Goal: Information Seeking & Learning: Learn about a topic

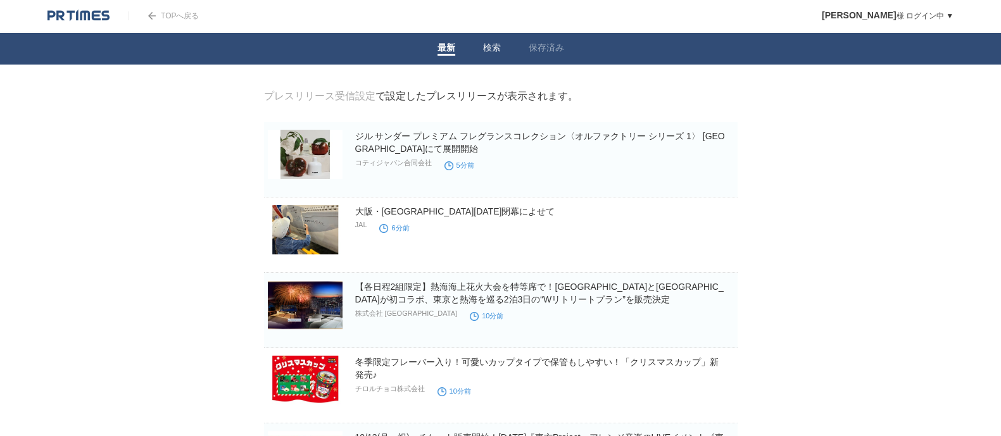
click at [496, 39] on li "検索" at bounding box center [492, 49] width 46 height 32
click at [495, 44] on link "検索" at bounding box center [492, 48] width 18 height 13
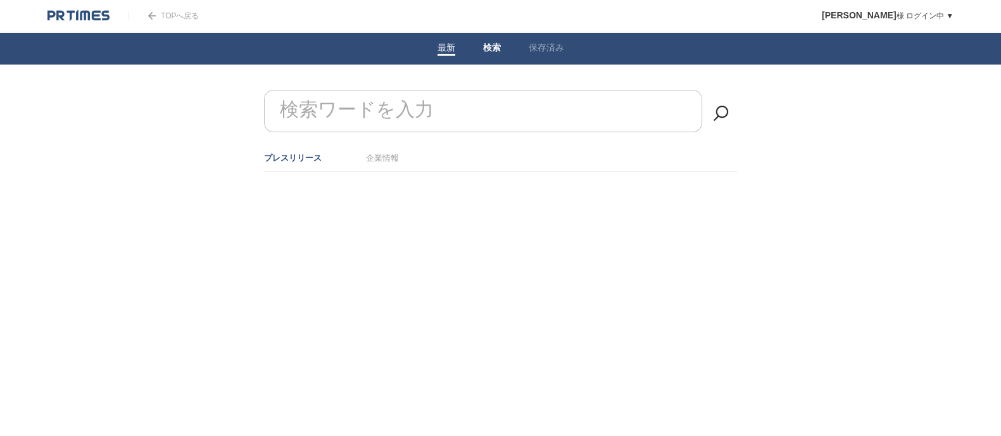
click at [495, 44] on link "検索" at bounding box center [492, 48] width 18 height 13
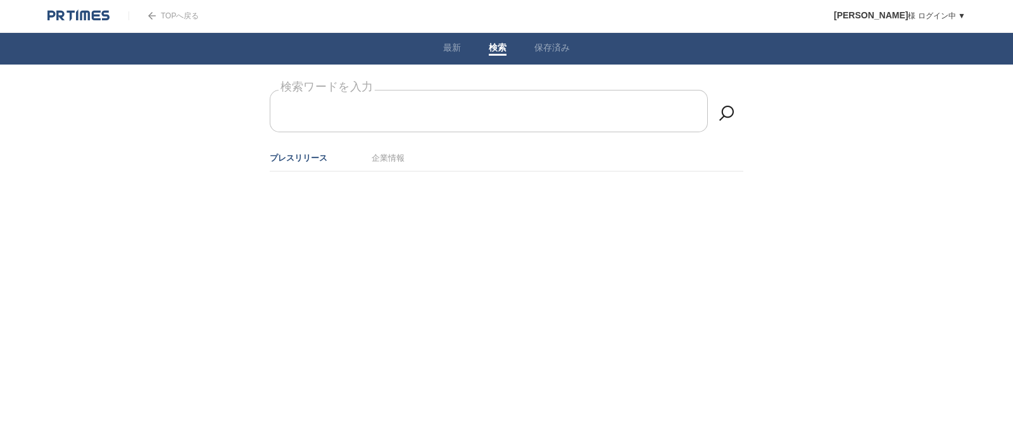
click at [467, 108] on input "検索ワードを入力" at bounding box center [489, 111] width 438 height 42
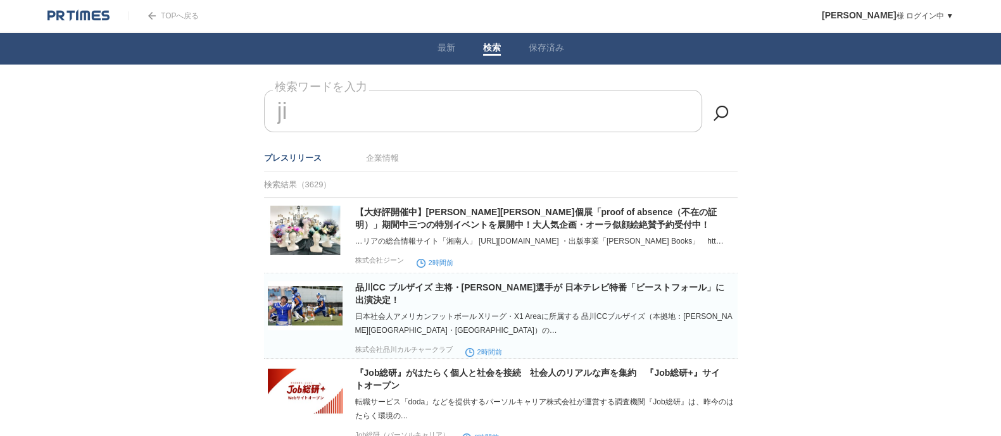
type input "j"
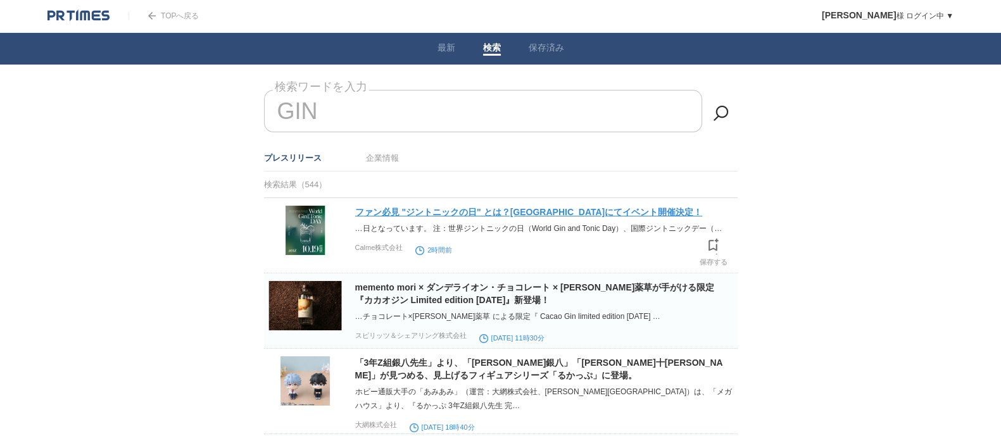
click at [514, 213] on link "ファン必見 "ジントニックの日" とは？[GEOGRAPHIC_DATA]にてイベント開催決定！" at bounding box center [529, 212] width 348 height 10
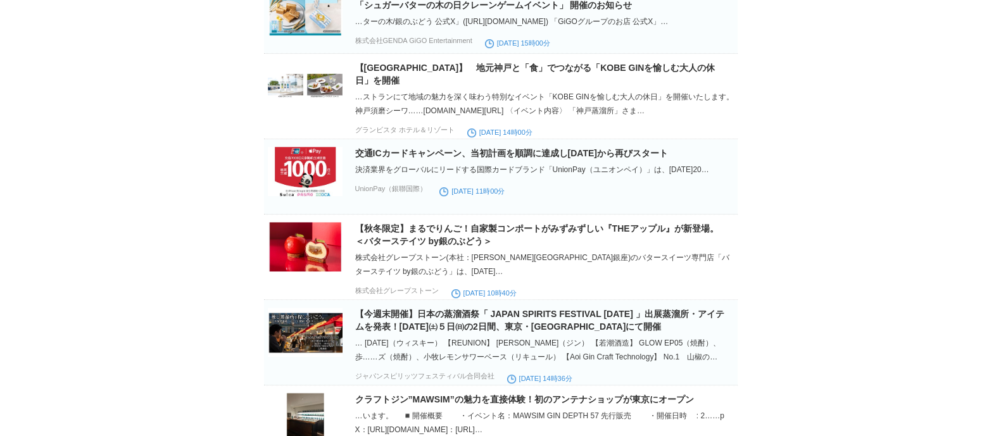
scroll to position [1028, 0]
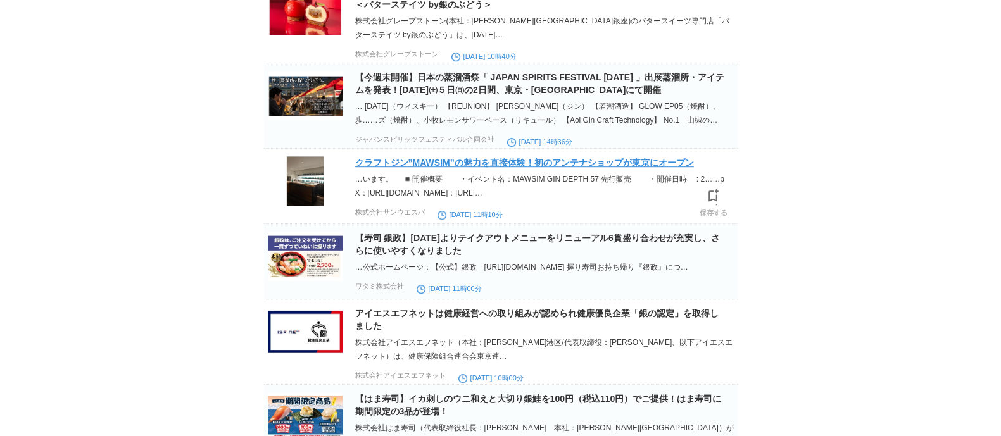
click at [563, 160] on link "クラフトジン”MAWSIM”の魅力を直接体験！初のアンテナショップが東京にオープン" at bounding box center [524, 163] width 339 height 10
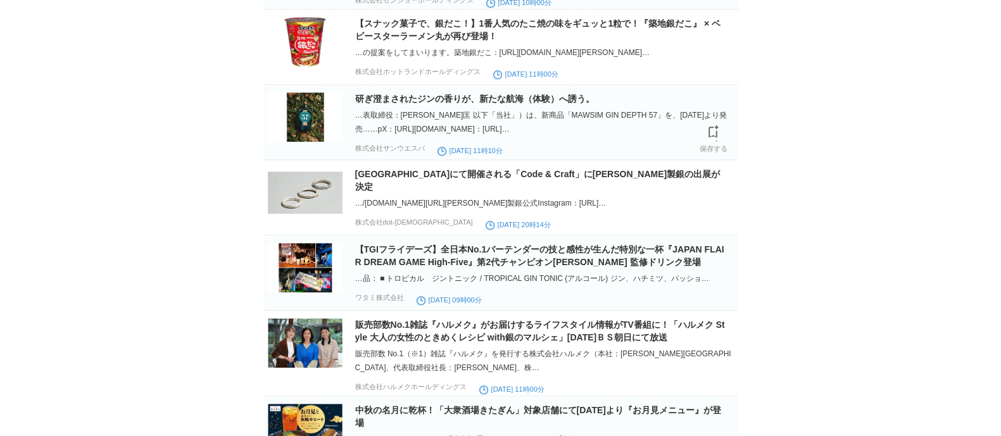
scroll to position [1583, 0]
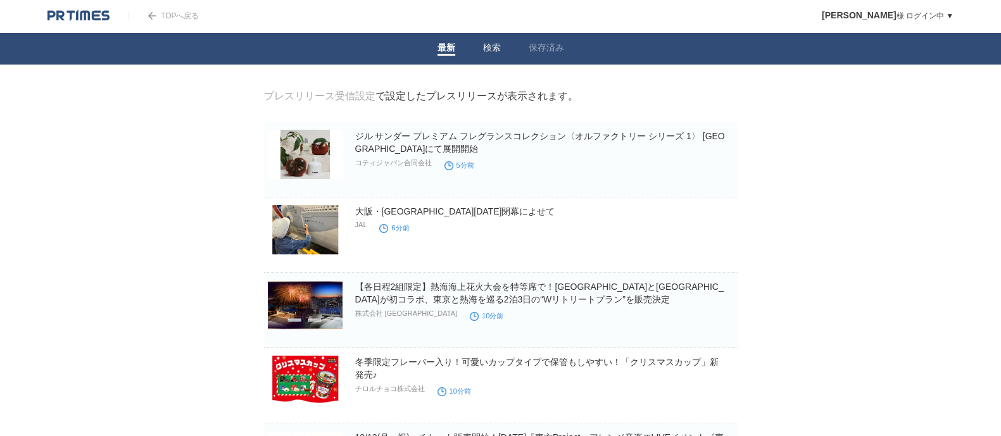
click at [491, 57] on li "検索" at bounding box center [492, 49] width 46 height 32
click at [491, 39] on li "検索" at bounding box center [492, 49] width 46 height 32
click at [495, 46] on link "検索" at bounding box center [492, 48] width 18 height 13
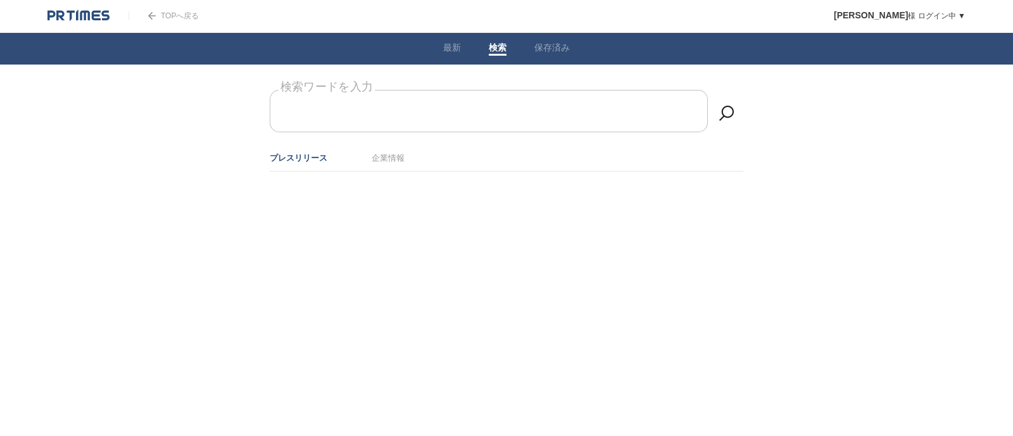
click at [403, 131] on input "検索ワードを入力" at bounding box center [489, 111] width 438 height 42
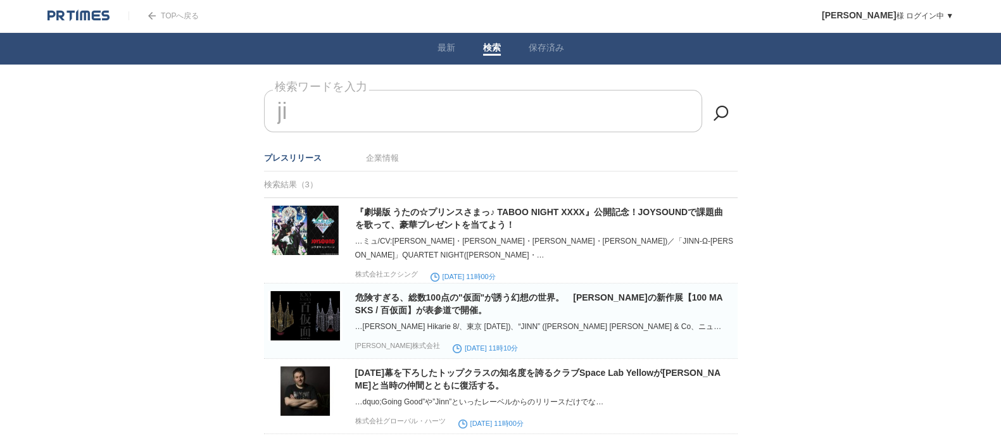
type input "j"
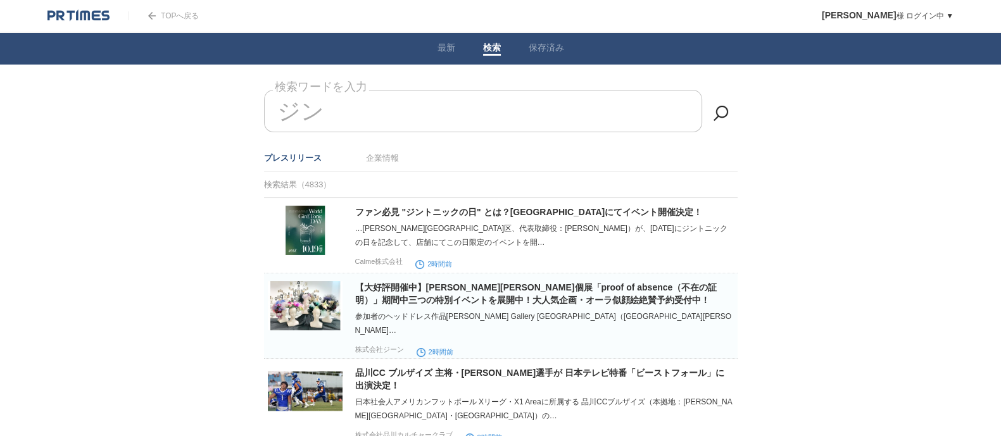
type input "ジ"
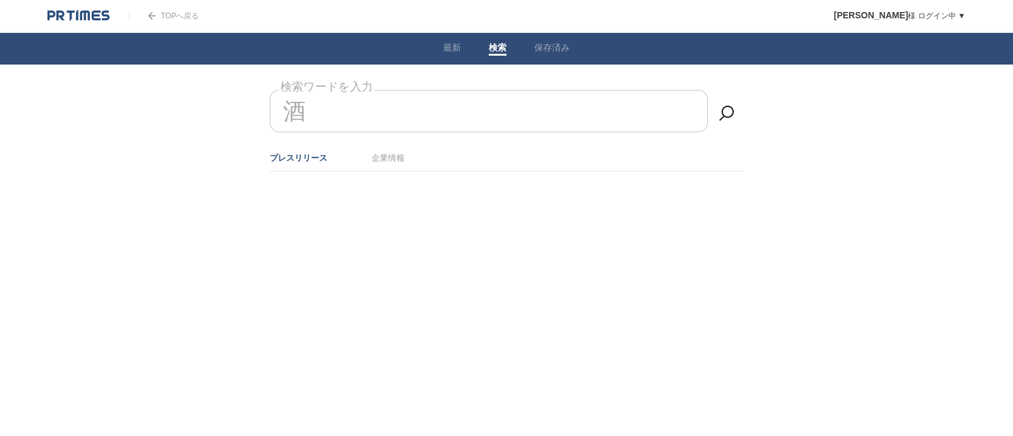
type input "酒"
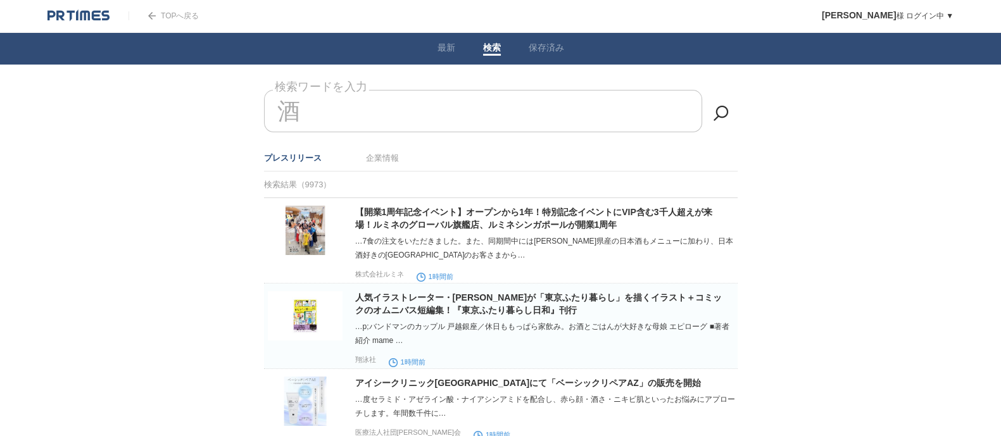
click at [346, 101] on input "酒" at bounding box center [483, 111] width 438 height 42
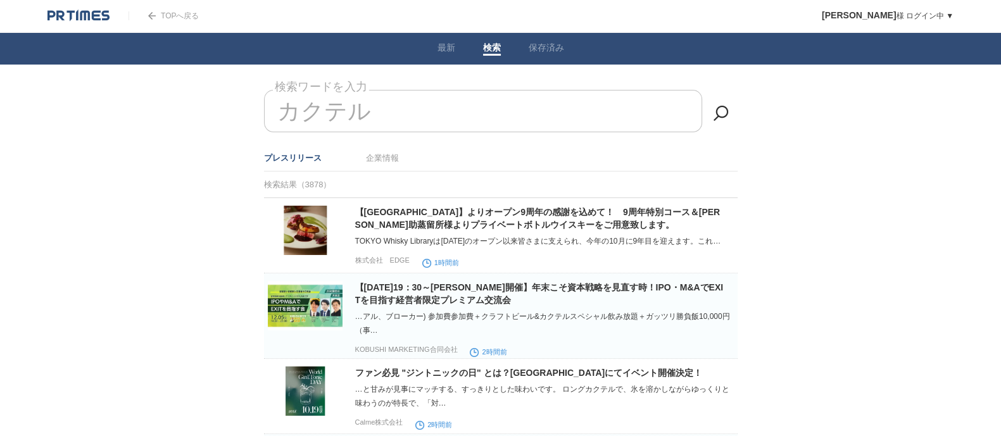
drag, startPoint x: 358, startPoint y: 112, endPoint x: 409, endPoint y: 112, distance: 50.7
click at [403, 112] on input "カクテル" at bounding box center [483, 111] width 438 height 42
type input "カ"
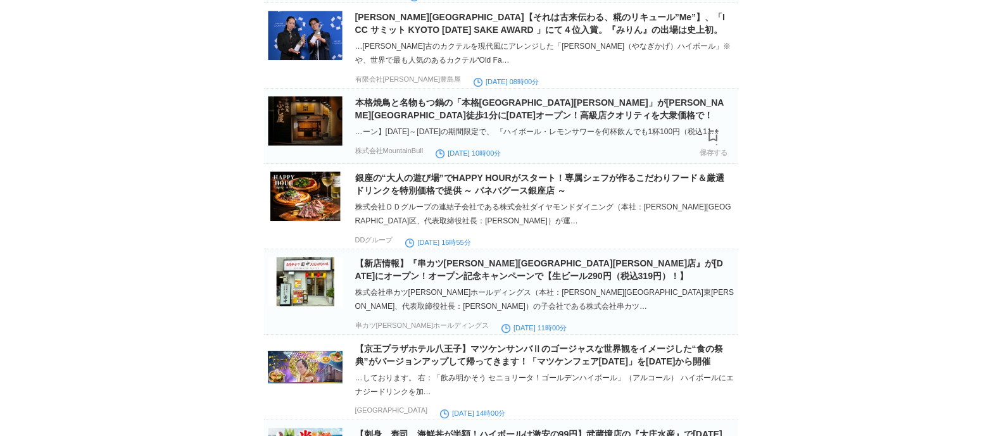
scroll to position [871, 0]
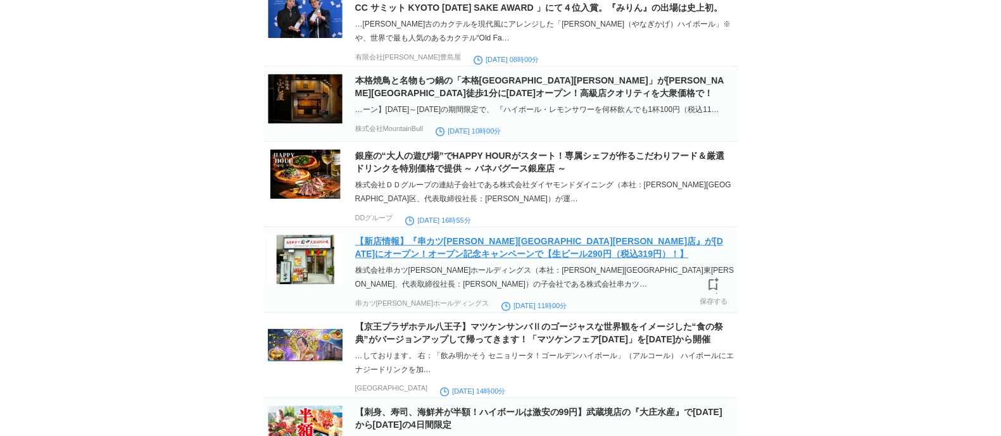
click at [493, 259] on link "【新店情報】『串カツ[PERSON_NAME][GEOGRAPHIC_DATA][PERSON_NAME]店』が[DATE]にオープン！オープン記念キャンペー…" at bounding box center [539, 247] width 368 height 23
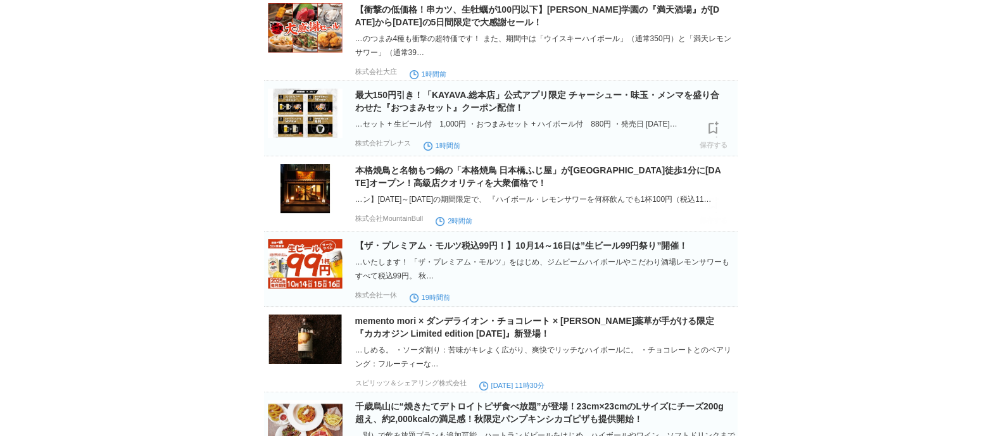
scroll to position [0, 0]
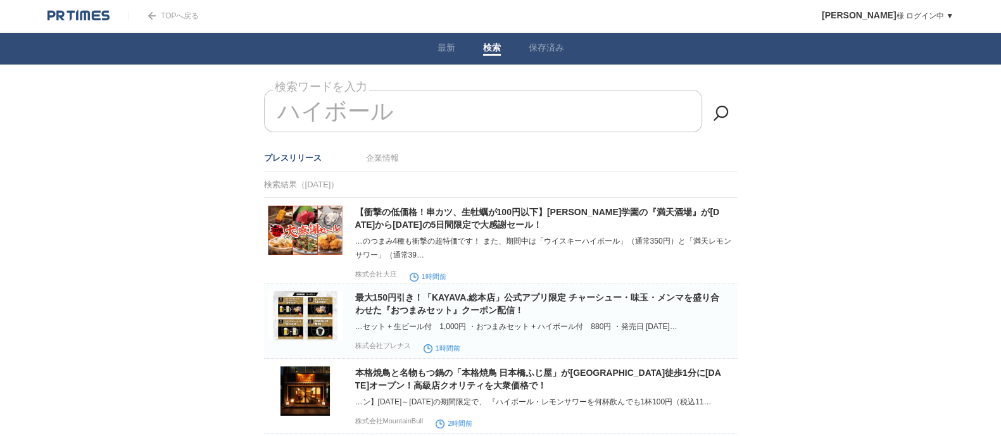
drag, startPoint x: 415, startPoint y: 98, endPoint x: 260, endPoint y: 81, distance: 156.6
type input "ハ"
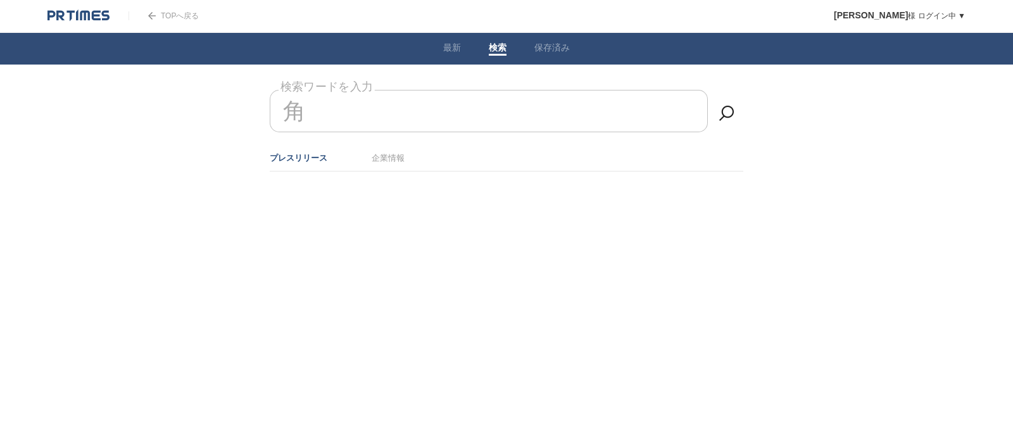
type input "角"
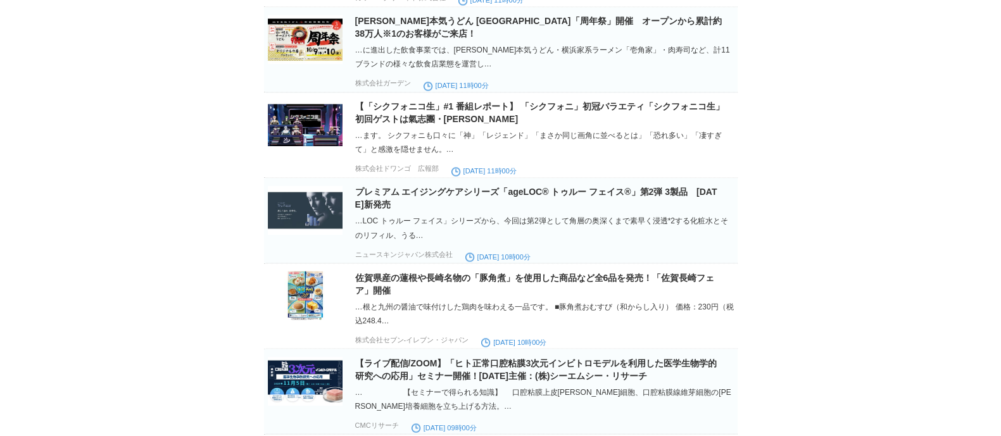
scroll to position [2849, 0]
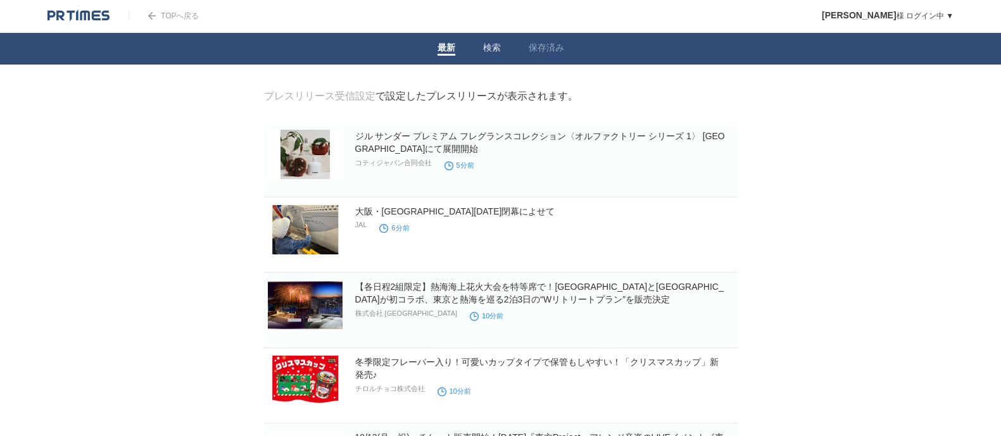
click at [484, 50] on link "検索" at bounding box center [492, 48] width 18 height 13
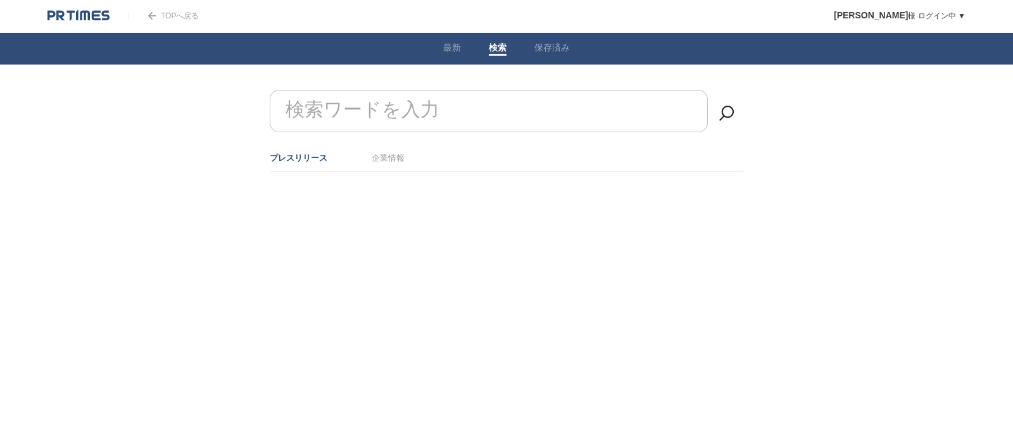
click at [422, 90] on form "検索ワードを入力" at bounding box center [507, 90] width 474 height 0
click at [405, 115] on input "検索ワードを入力" at bounding box center [489, 111] width 438 height 42
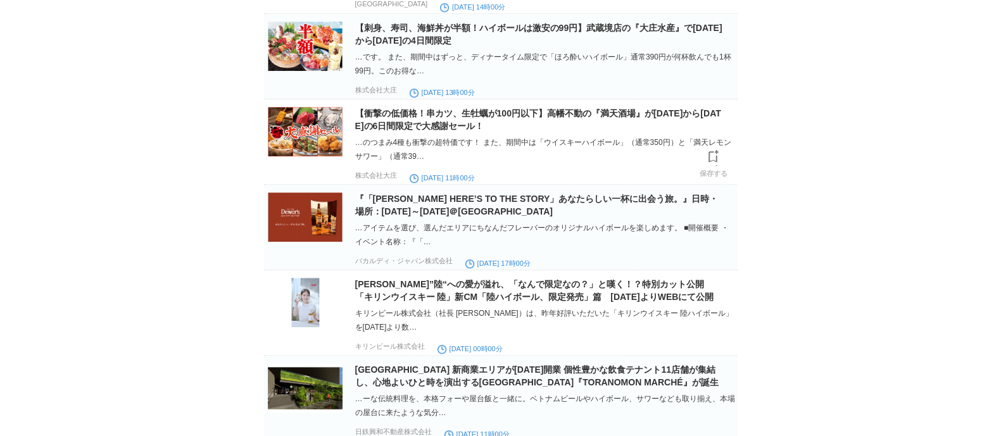
scroll to position [1346, 0]
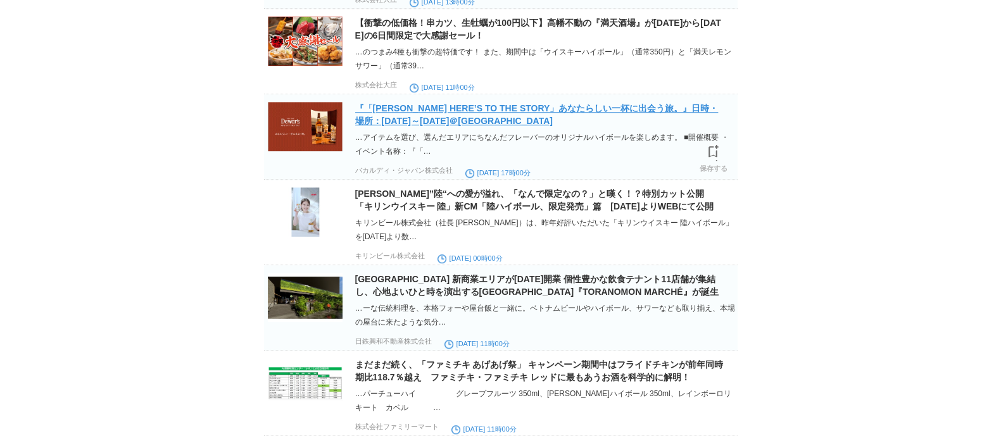
click at [463, 126] on link "『「[PERSON_NAME] HERE’S TO THE STORY」あなたらしい一杯に出会う旅。』日時・場所：[DATE]～[DATE]＠[GEOGRAP…" at bounding box center [536, 114] width 363 height 23
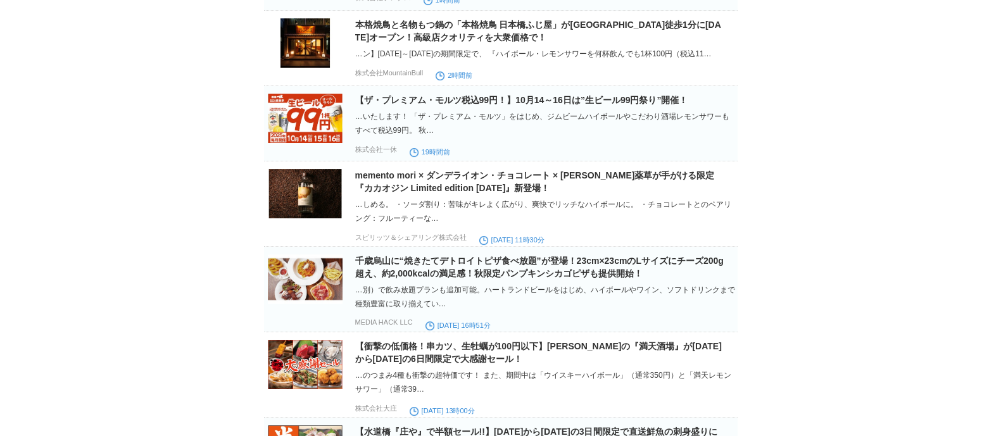
scroll to position [0, 0]
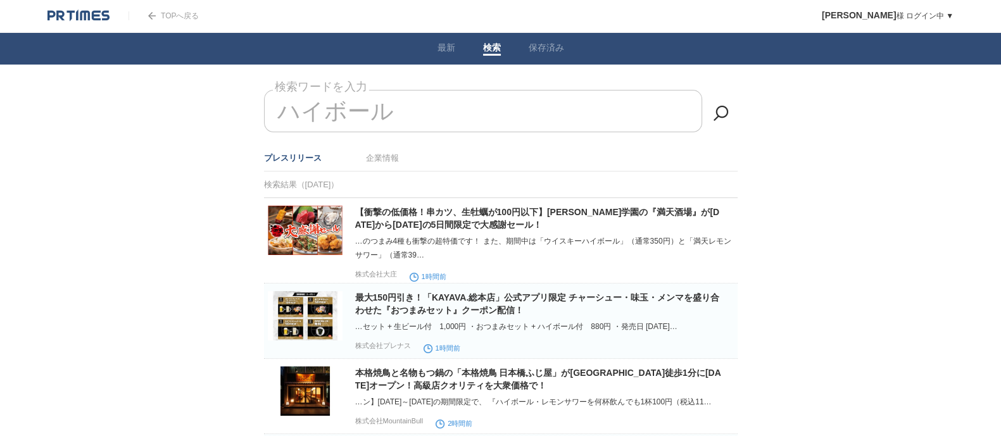
click at [515, 109] on input "ハイボール" at bounding box center [483, 111] width 438 height 42
drag, startPoint x: 440, startPoint y: 99, endPoint x: 236, endPoint y: 101, distance: 204.6
type input "ハ"
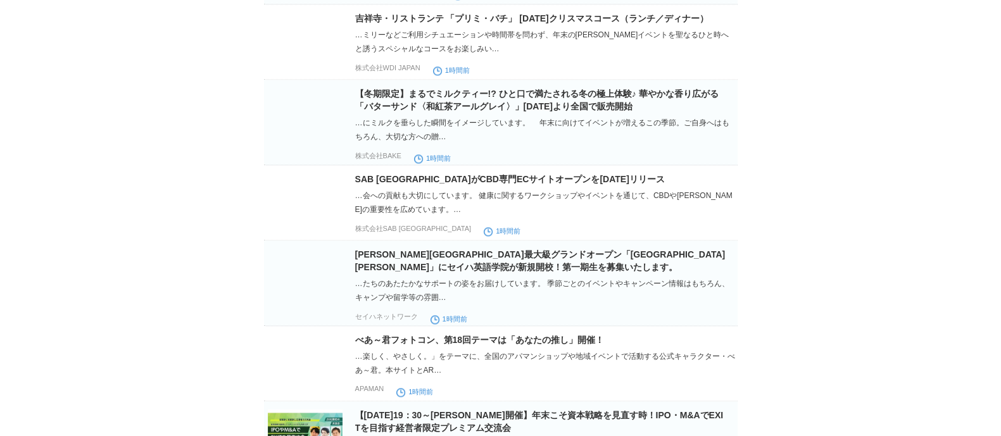
scroll to position [2374, 0]
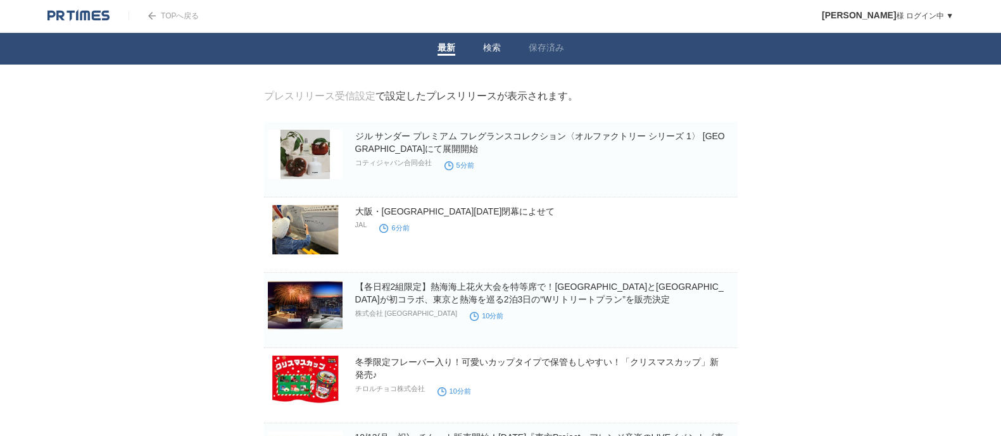
click at [484, 52] on link "検索" at bounding box center [492, 48] width 18 height 13
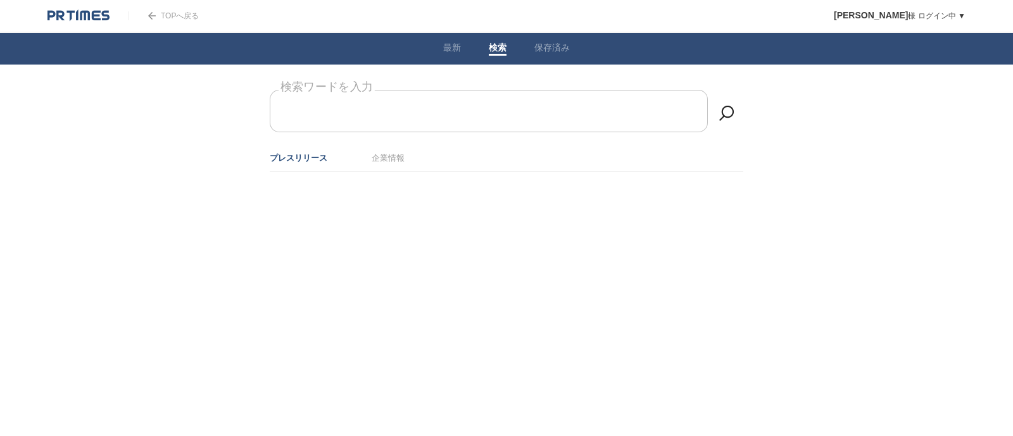
click at [416, 111] on input "検索ワードを入力" at bounding box center [489, 111] width 438 height 42
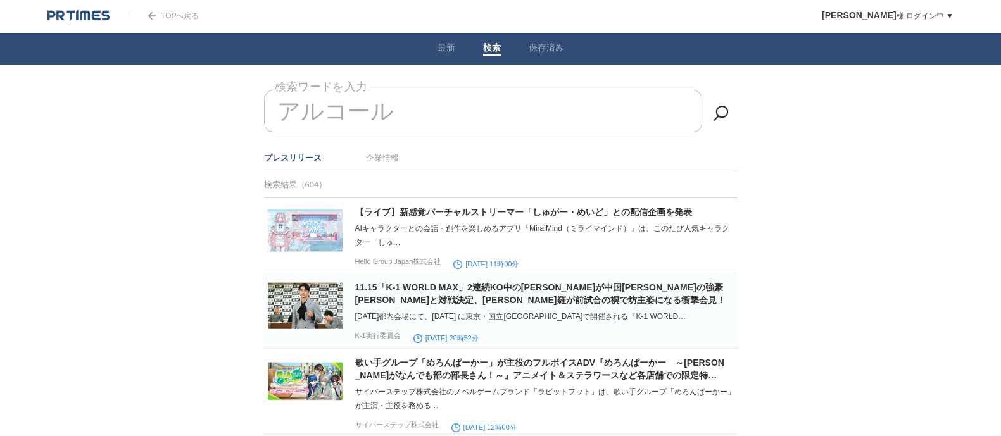
type input "アルコール"
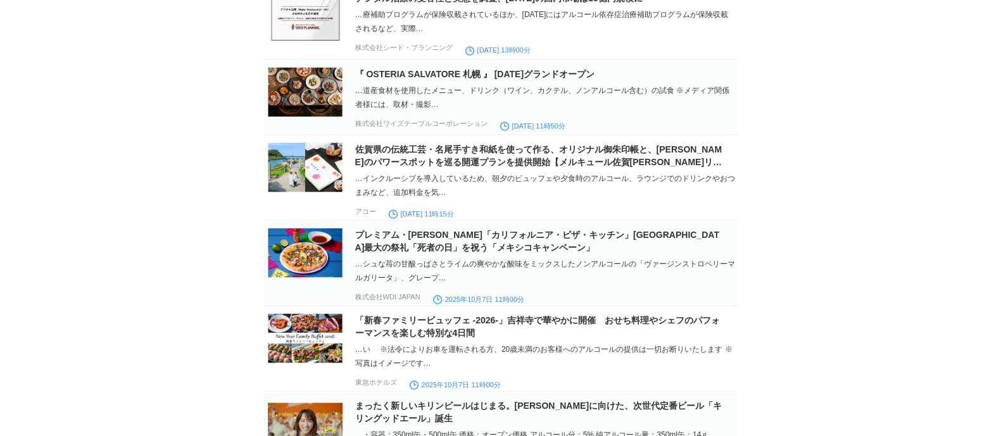
scroll to position [2929, 0]
